Goal: Navigation & Orientation: Find specific page/section

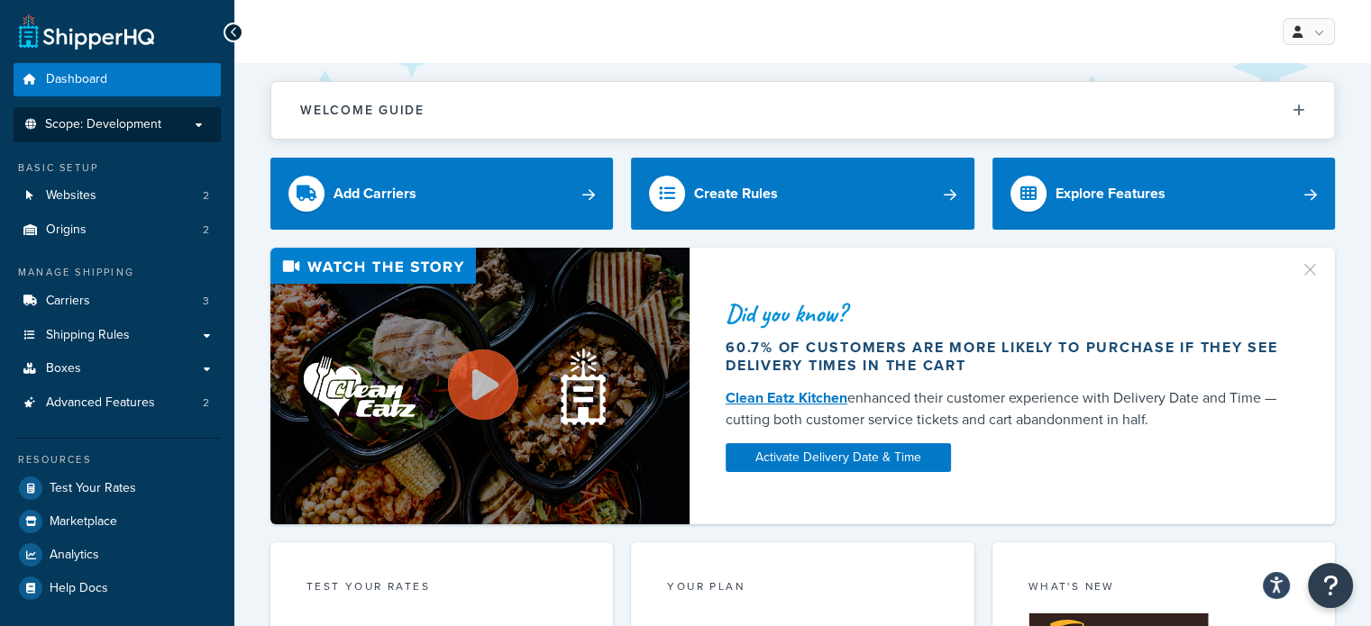
click at [195, 123] on p "Scope: Development" at bounding box center [117, 124] width 191 height 15
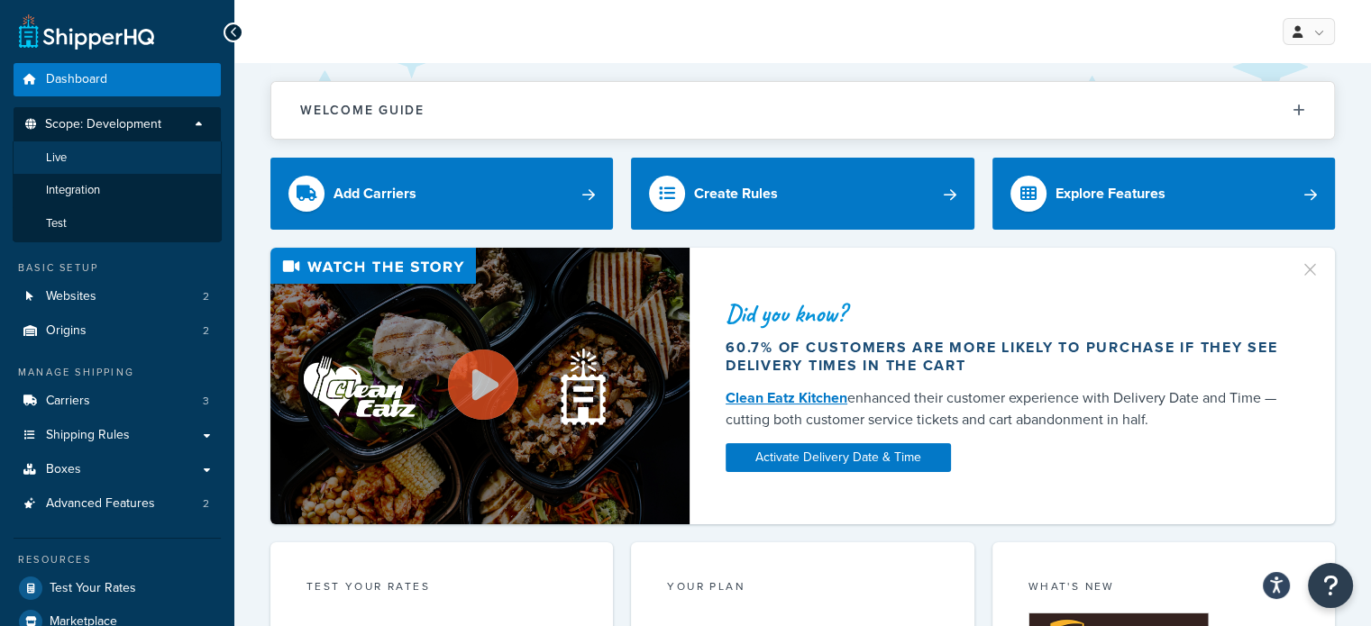
click at [94, 159] on li "Live" at bounding box center [117, 158] width 209 height 33
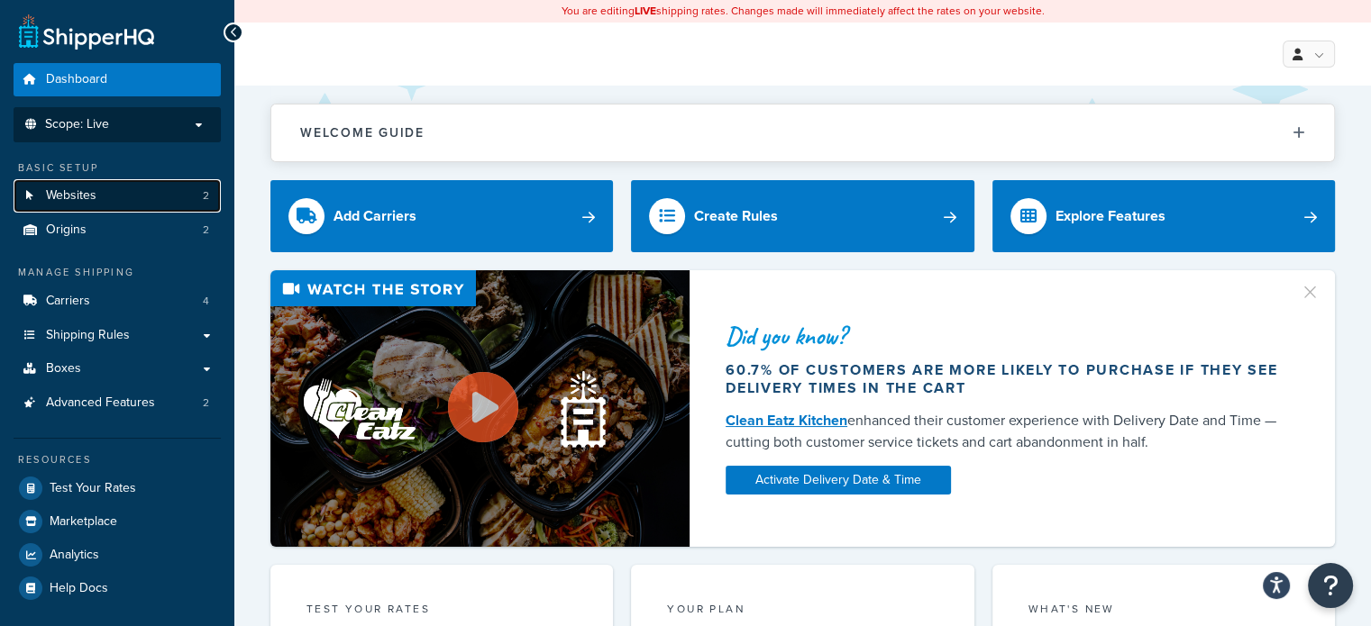
click at [127, 187] on link "Websites 2" at bounding box center [117, 195] width 207 height 33
